Goal: Task Accomplishment & Management: Manage account settings

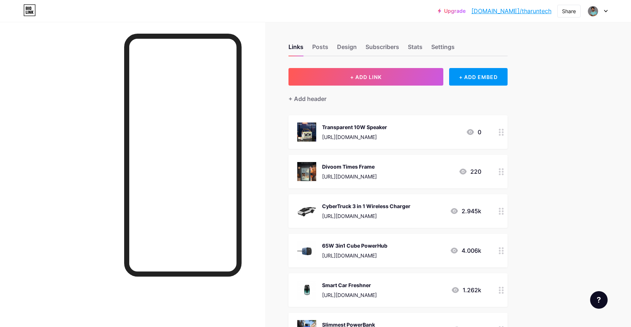
click at [386, 76] on button "+ ADD LINK" at bounding box center [366, 77] width 155 height 18
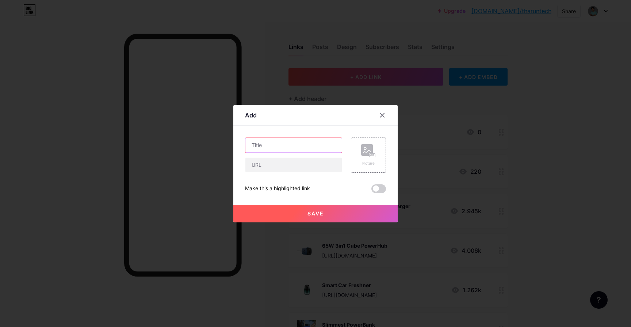
click at [300, 146] on input "text" at bounding box center [293, 145] width 96 height 15
type input "C"
type input "1"
drag, startPoint x: 281, startPoint y: 147, endPoint x: 239, endPoint y: 142, distance: 42.0
click at [239, 142] on div "Add Content YouTube Play YouTube video without leaving your page. ADD Vimeo Pla…" at bounding box center [315, 163] width 164 height 117
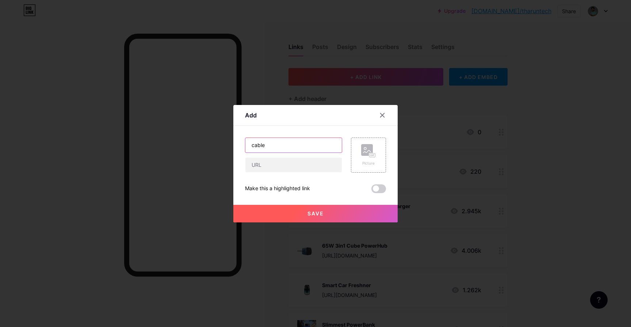
click at [252, 146] on input "cable" at bounding box center [293, 145] width 96 height 15
click at [281, 145] on input "Dual cable" at bounding box center [293, 145] width 96 height 15
type input "Dual cable PowerBank"
click at [287, 169] on input "text" at bounding box center [293, 164] width 96 height 15
paste input "[URL][DOMAIN_NAME]"
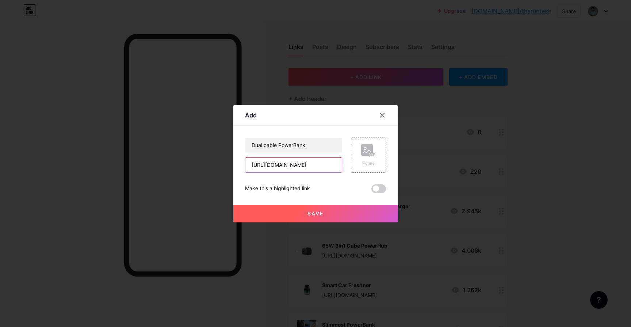
scroll to position [0, 284]
type input "[URL][DOMAIN_NAME]"
click at [371, 153] on rect at bounding box center [372, 155] width 7 height 4
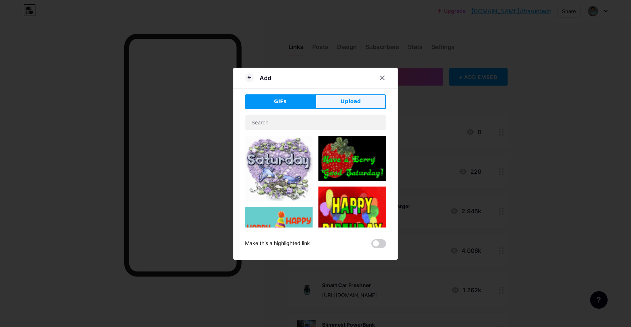
click at [331, 105] on button "Upload" at bounding box center [351, 101] width 70 height 15
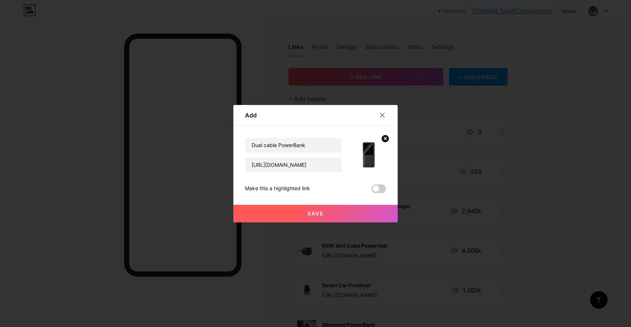
click at [379, 188] on span at bounding box center [378, 188] width 15 height 9
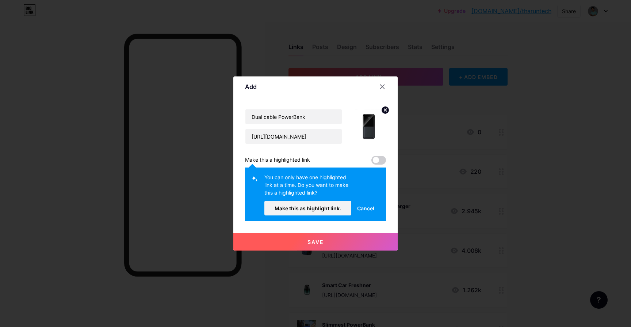
click at [382, 161] on span at bounding box center [378, 160] width 15 height 9
click at [376, 161] on span at bounding box center [378, 160] width 15 height 9
click at [380, 161] on span at bounding box center [378, 160] width 15 height 9
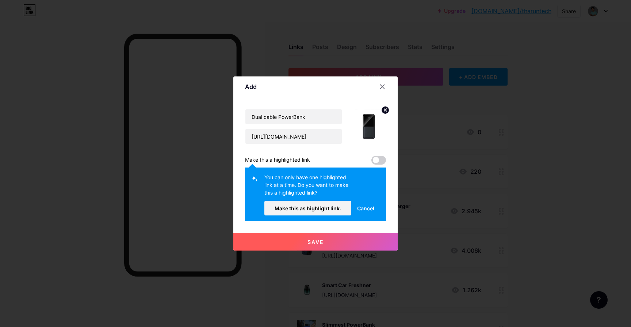
click at [370, 210] on span "Cancel" at bounding box center [365, 208] width 17 height 8
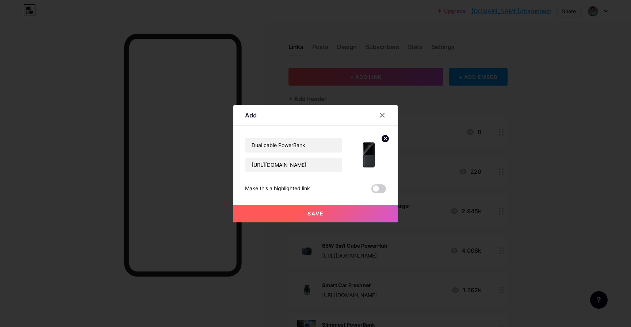
click at [347, 214] on button "Save" at bounding box center [315, 214] width 164 height 18
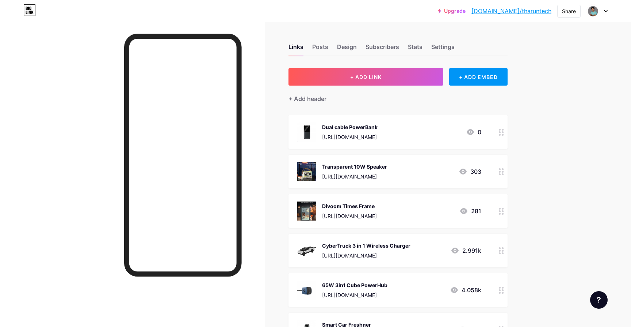
click at [494, 171] on div "Transparent 10W Speaker [URL][DOMAIN_NAME] 303" at bounding box center [398, 172] width 219 height 34
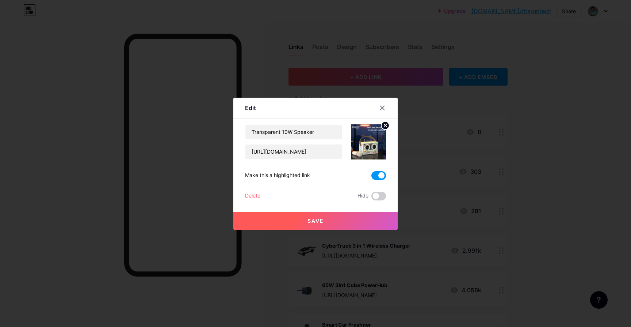
click at [374, 175] on span at bounding box center [378, 175] width 15 height 9
click at [371, 177] on input "checkbox" at bounding box center [371, 177] width 0 height 0
click at [356, 223] on button "Save" at bounding box center [315, 221] width 164 height 18
click at [484, 136] on div at bounding box center [315, 163] width 631 height 327
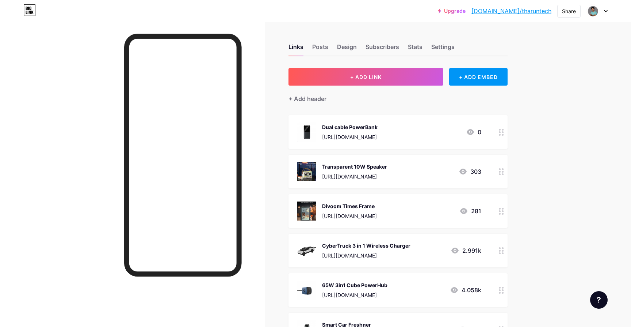
click at [505, 134] on div at bounding box center [501, 132] width 12 height 34
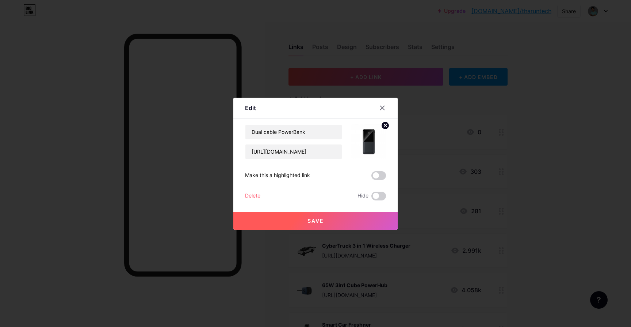
click at [379, 180] on div "Dual cable PowerBank [URL][DOMAIN_NAME] Make this a highlighted link Delete Hid…" at bounding box center [315, 162] width 141 height 76
click at [380, 175] on span at bounding box center [378, 175] width 15 height 9
click at [376, 219] on button "Save" at bounding box center [315, 221] width 164 height 18
